Goal: Navigation & Orientation: Understand site structure

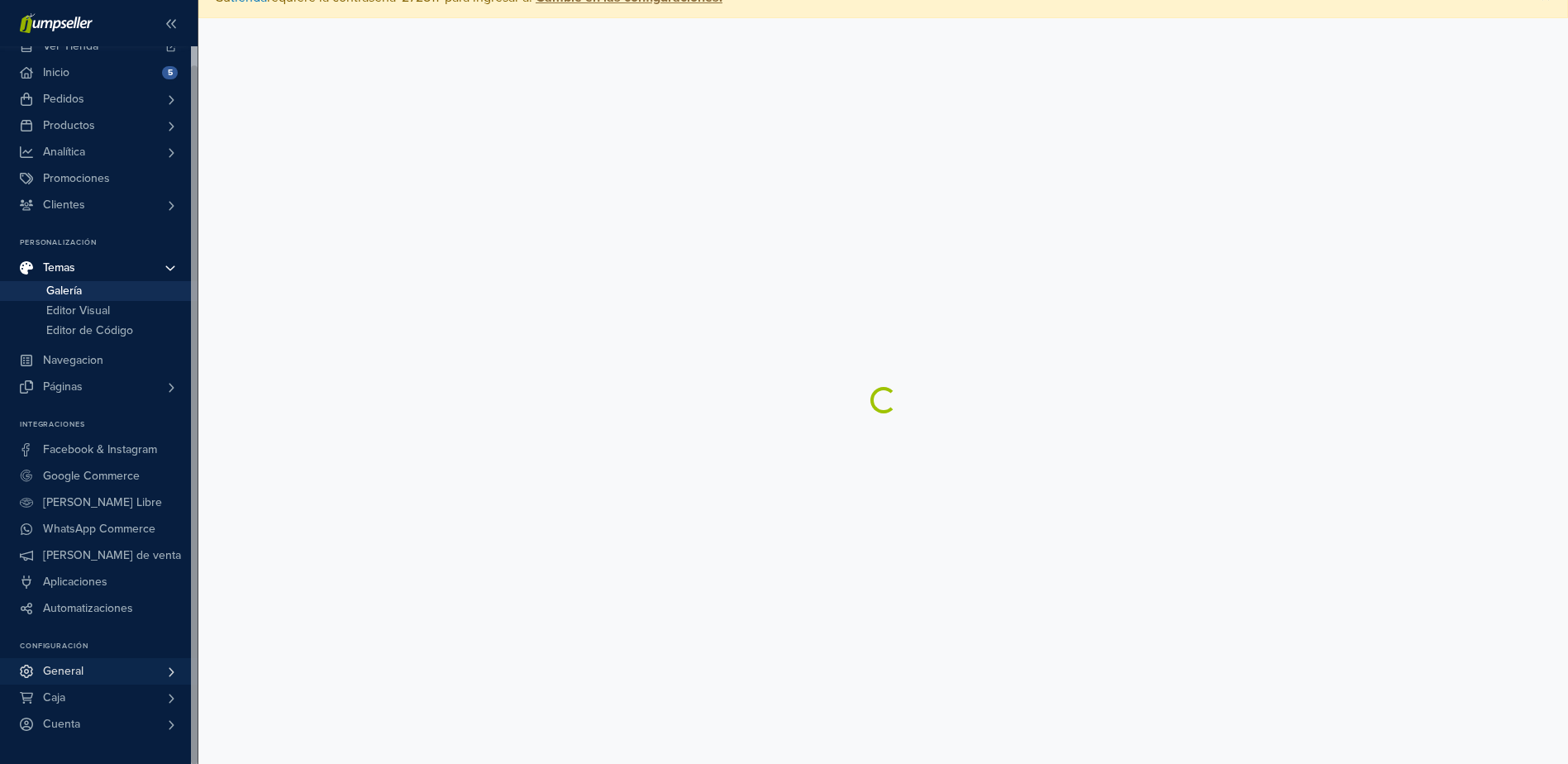
scroll to position [42, 0]
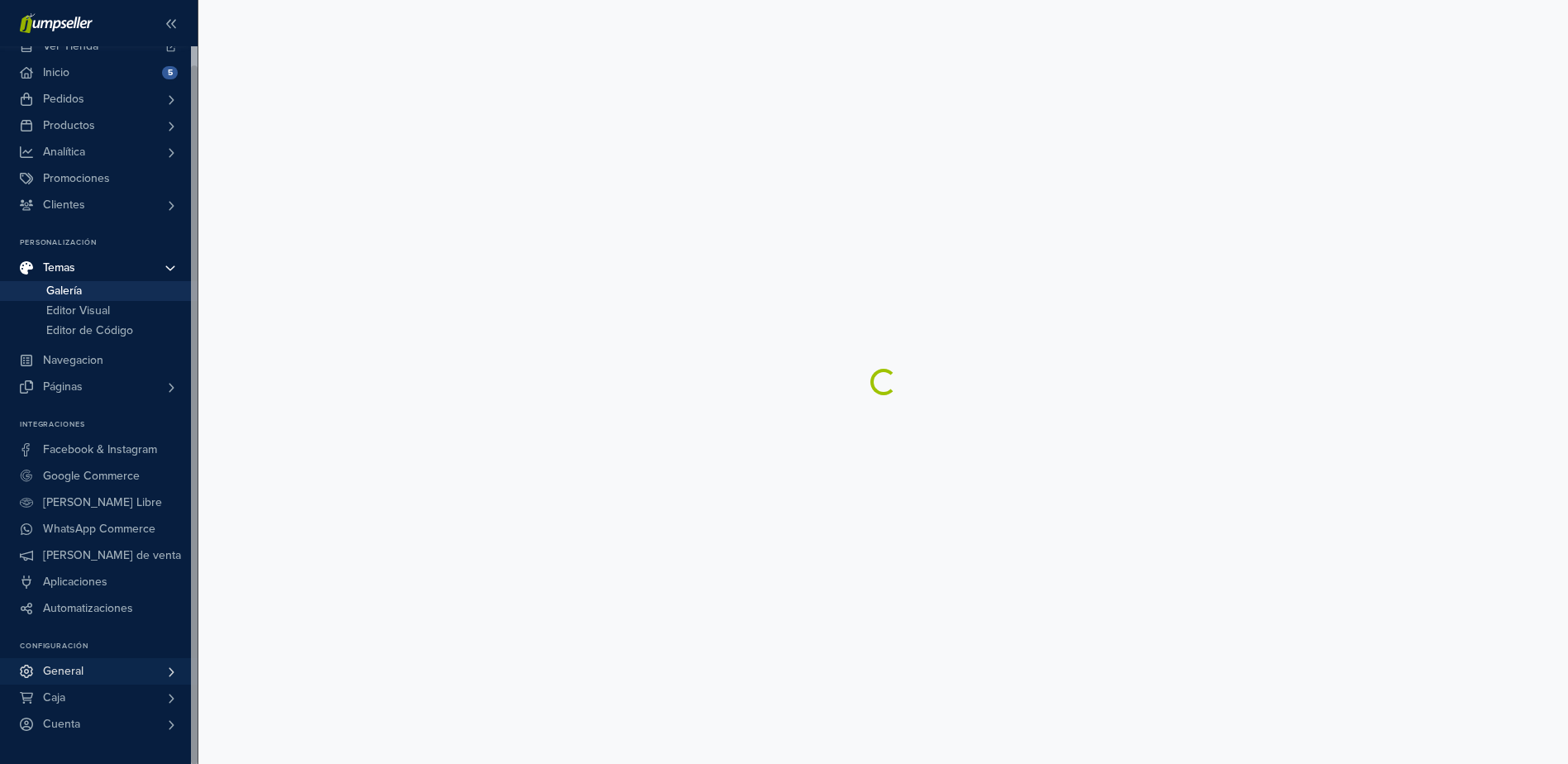
click at [87, 664] on link "General" at bounding box center [99, 671] width 198 height 26
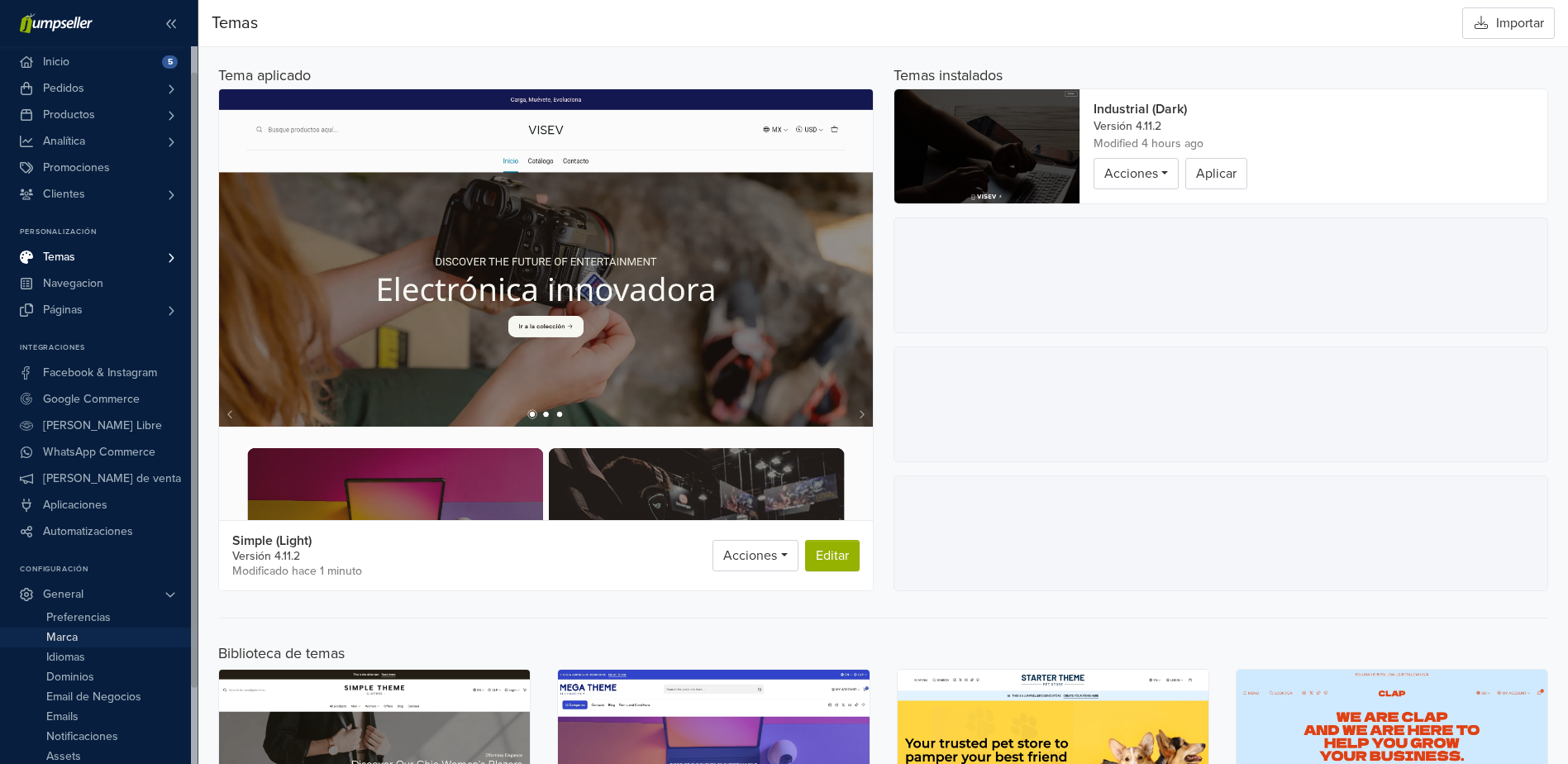
click at [70, 635] on span "Marca" at bounding box center [62, 637] width 32 height 19
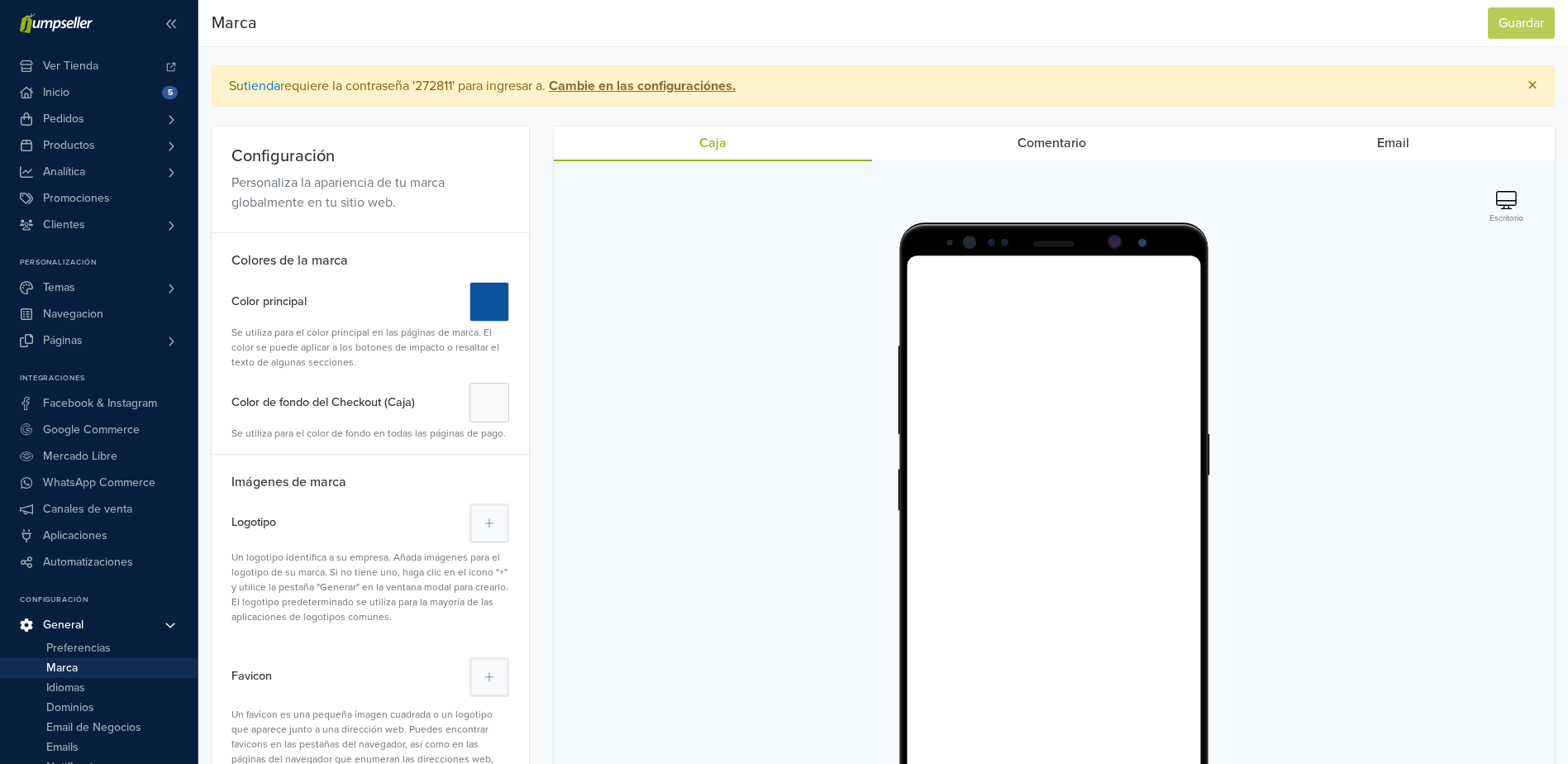
scroll to position [371, 0]
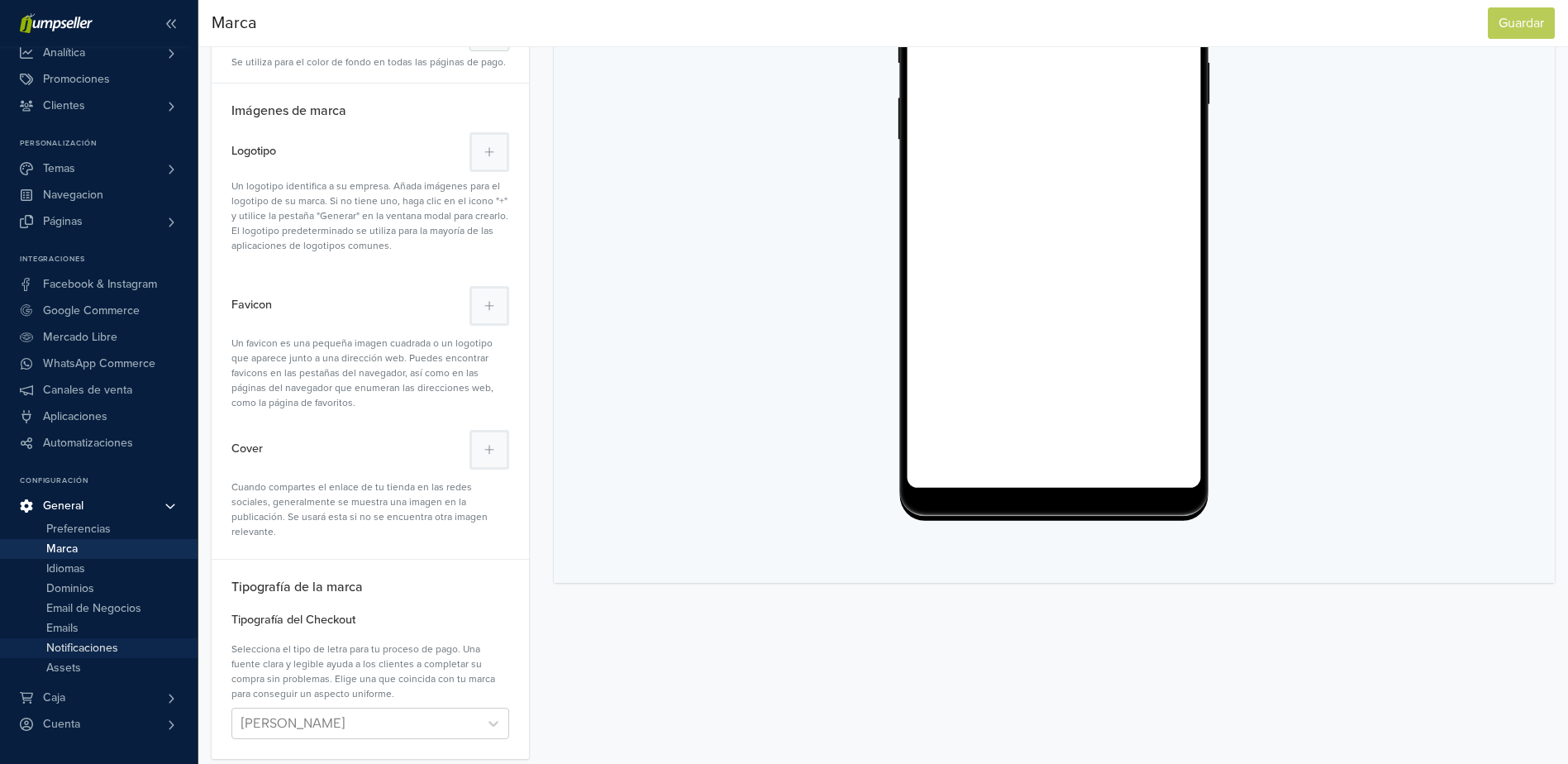
click at [75, 649] on span "Notificaciones" at bounding box center [81, 647] width 72 height 19
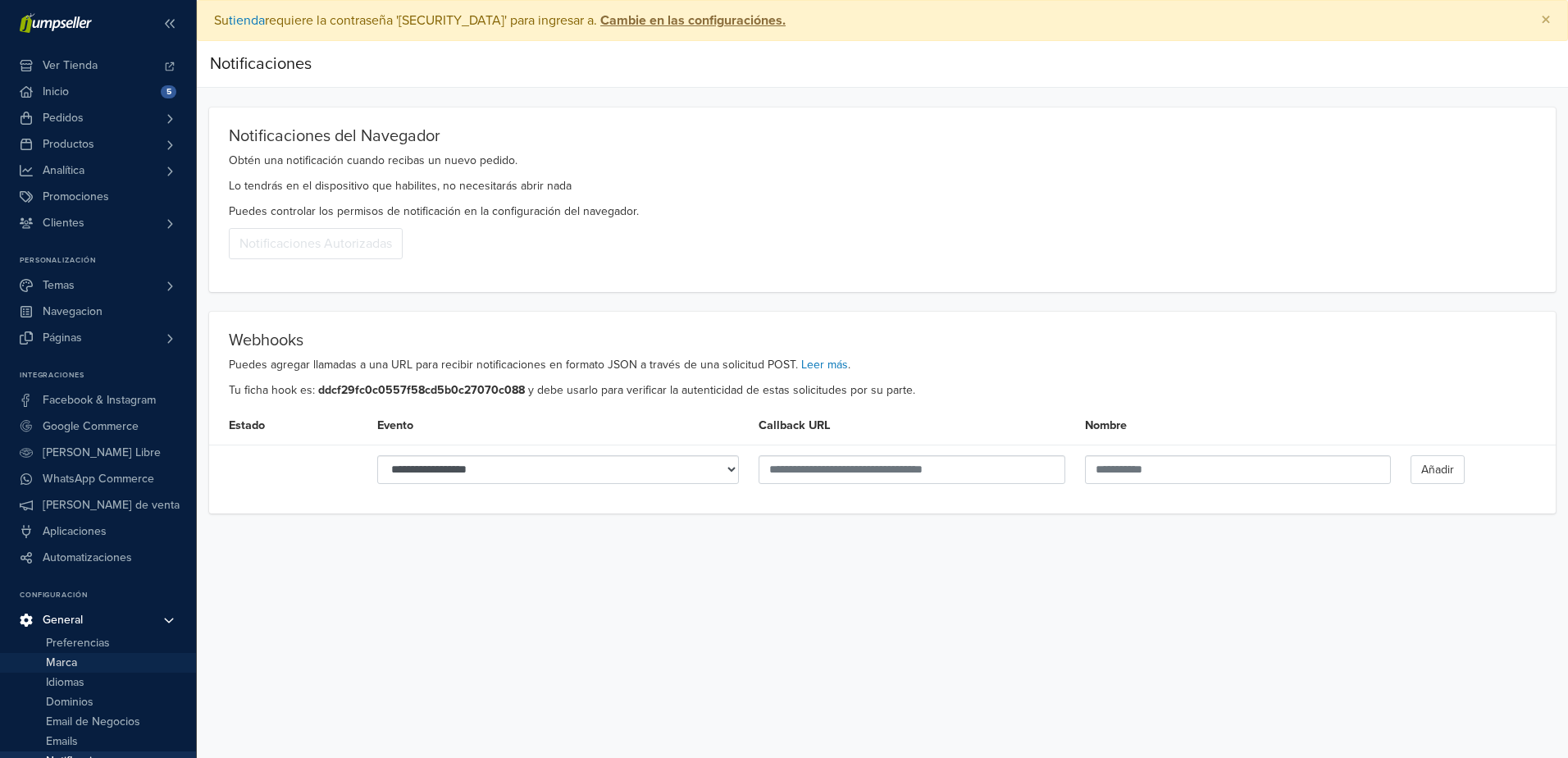
click at [69, 665] on span "Marca" at bounding box center [61, 662] width 32 height 19
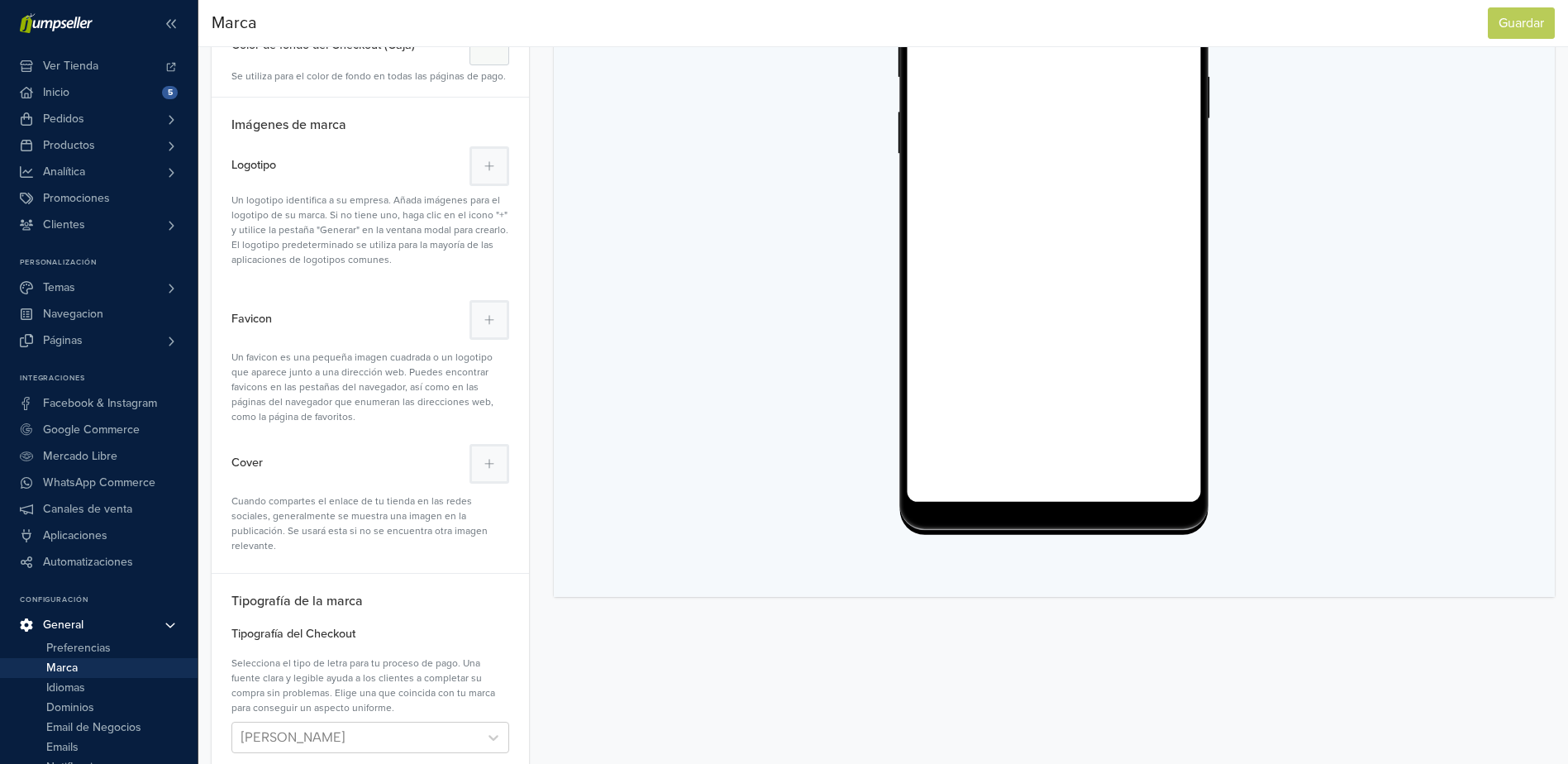
scroll to position [371, 0]
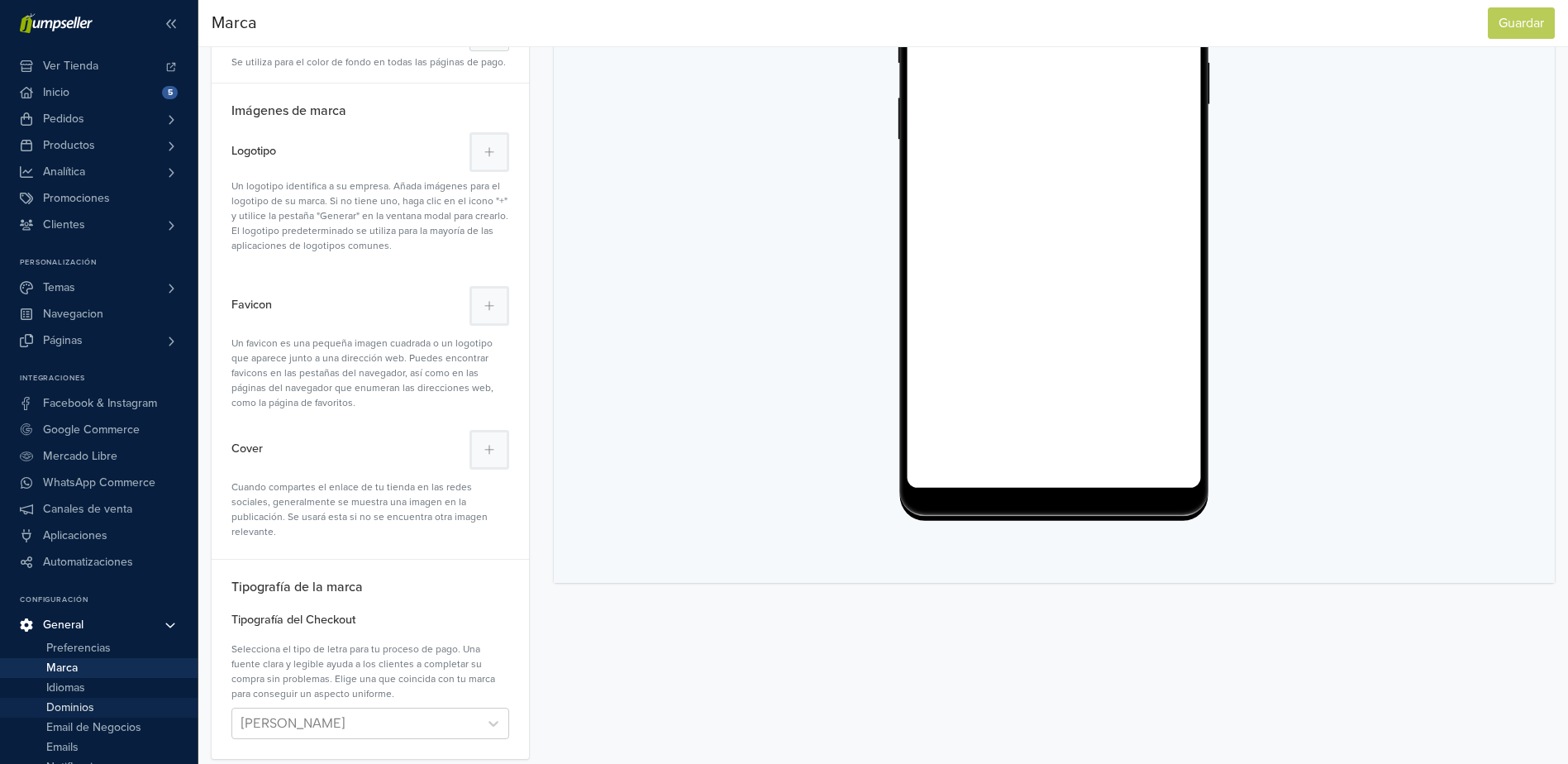
click at [72, 706] on span "Dominios" at bounding box center [70, 707] width 48 height 19
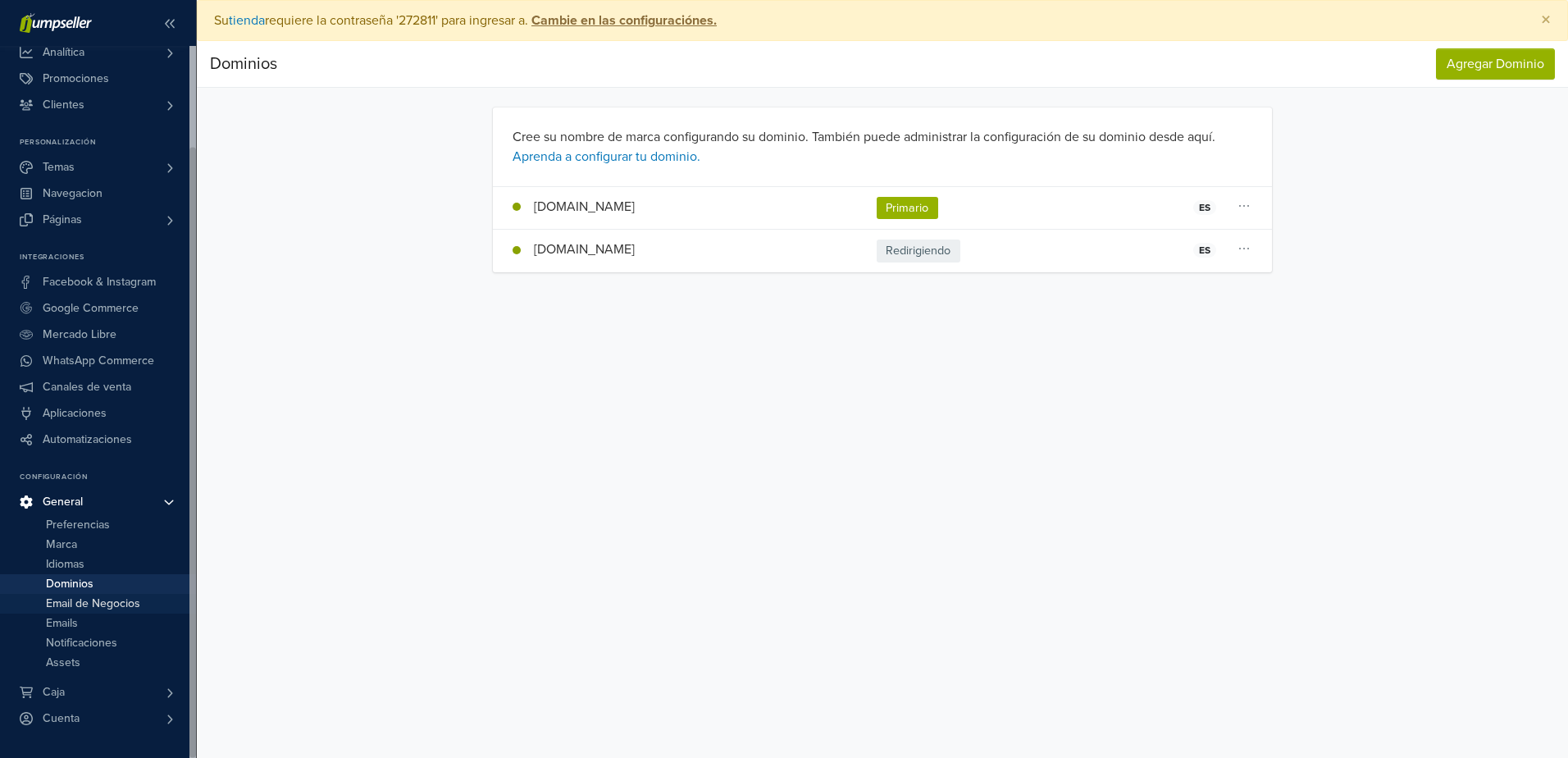
click at [87, 603] on span "Email de Negocios" at bounding box center [93, 603] width 95 height 19
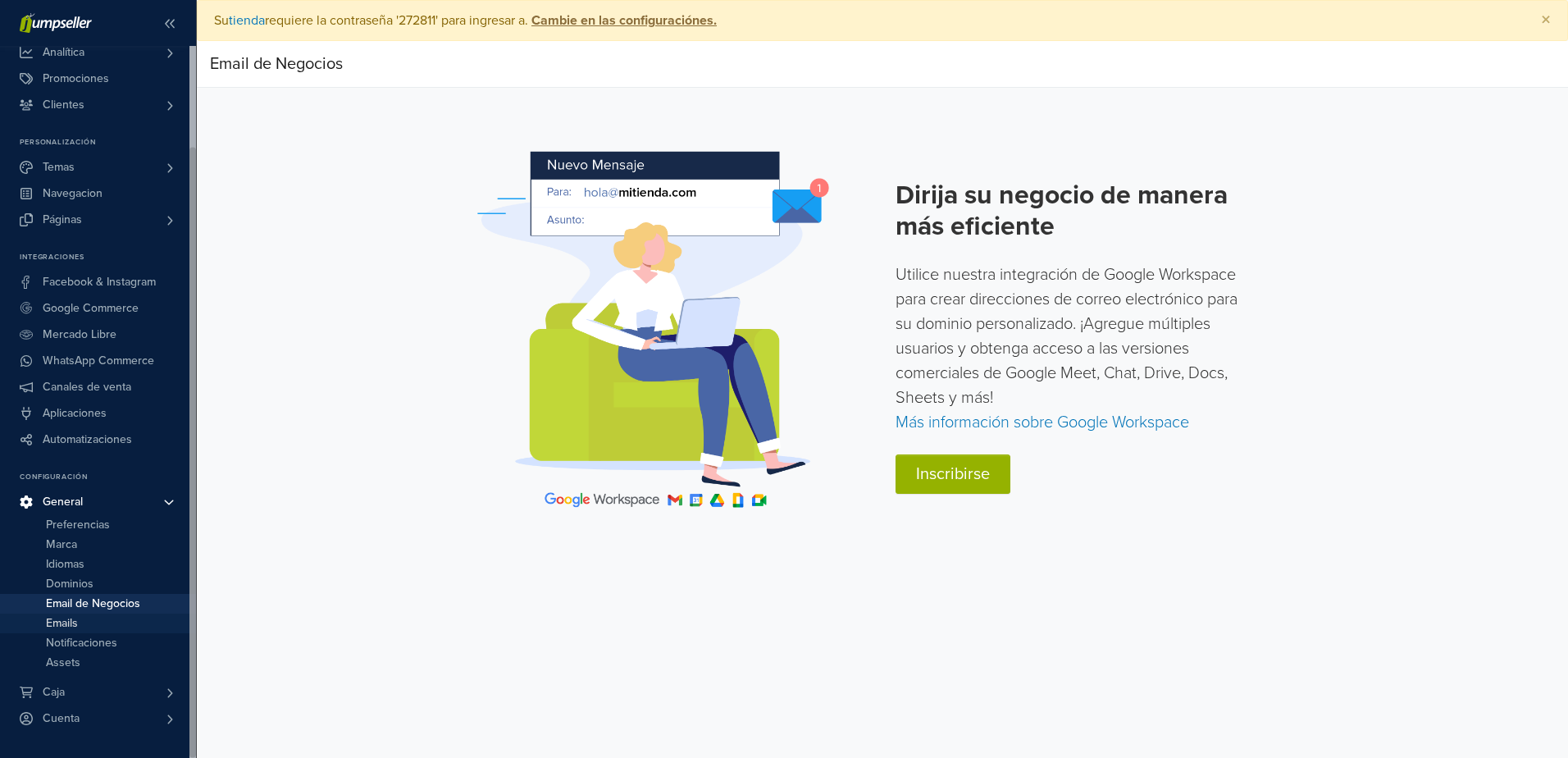
click at [69, 625] on span "Emails" at bounding box center [61, 623] width 32 height 19
